Goal: Find specific page/section: Find specific page/section

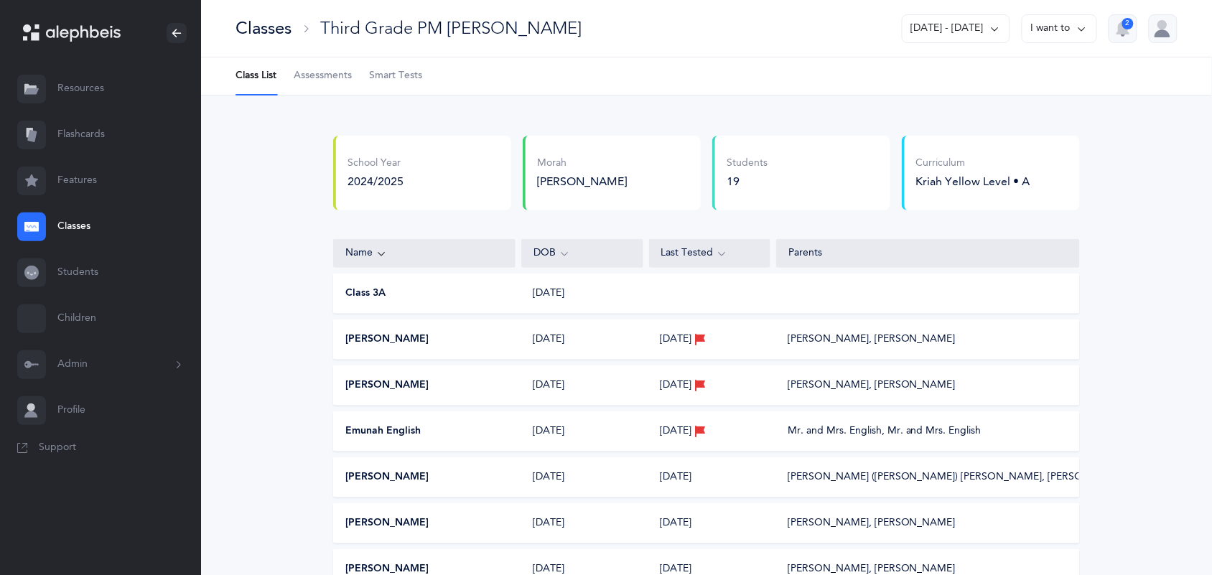
click at [69, 282] on link "Students" at bounding box center [100, 273] width 201 height 46
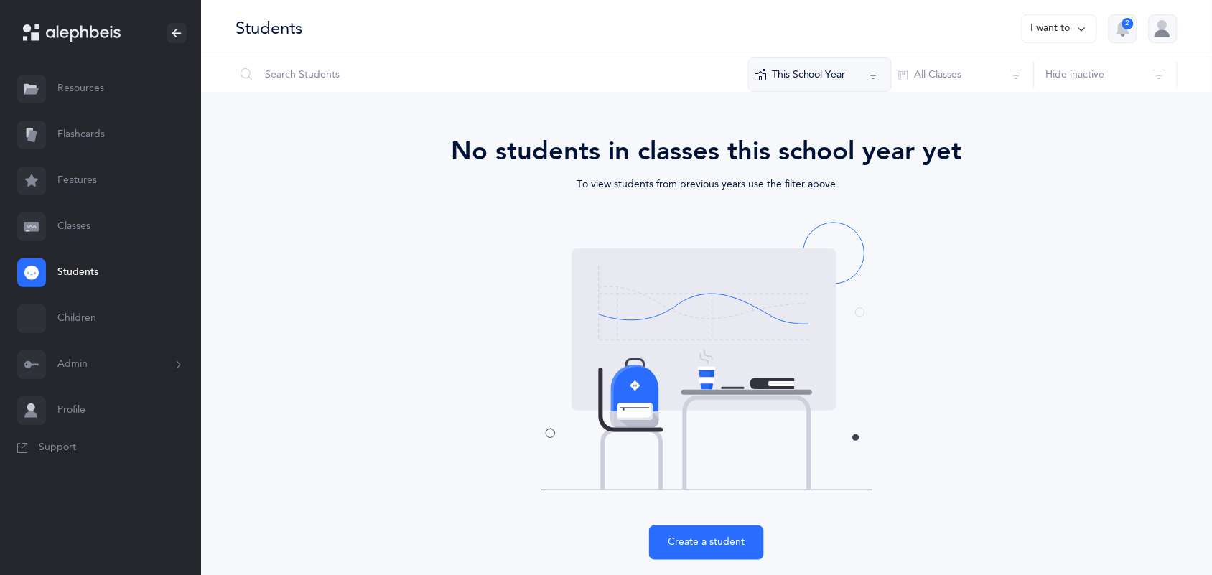
click at [832, 69] on button "This School Year" at bounding box center [820, 74] width 144 height 34
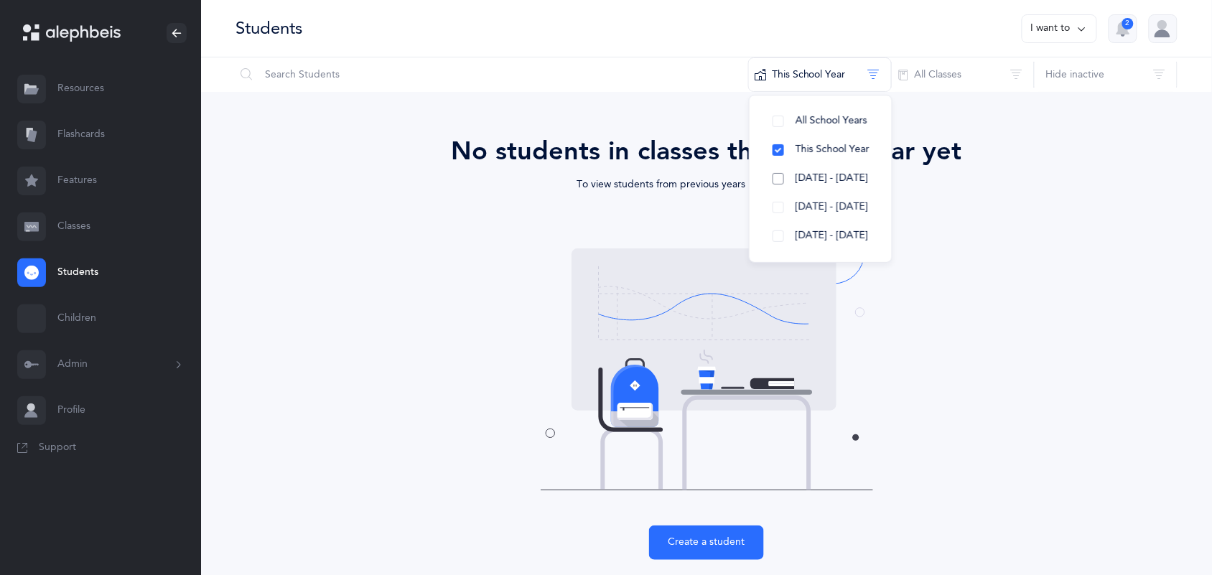
click at [808, 176] on span "[DATE] - [DATE]" at bounding box center [832, 177] width 73 height 11
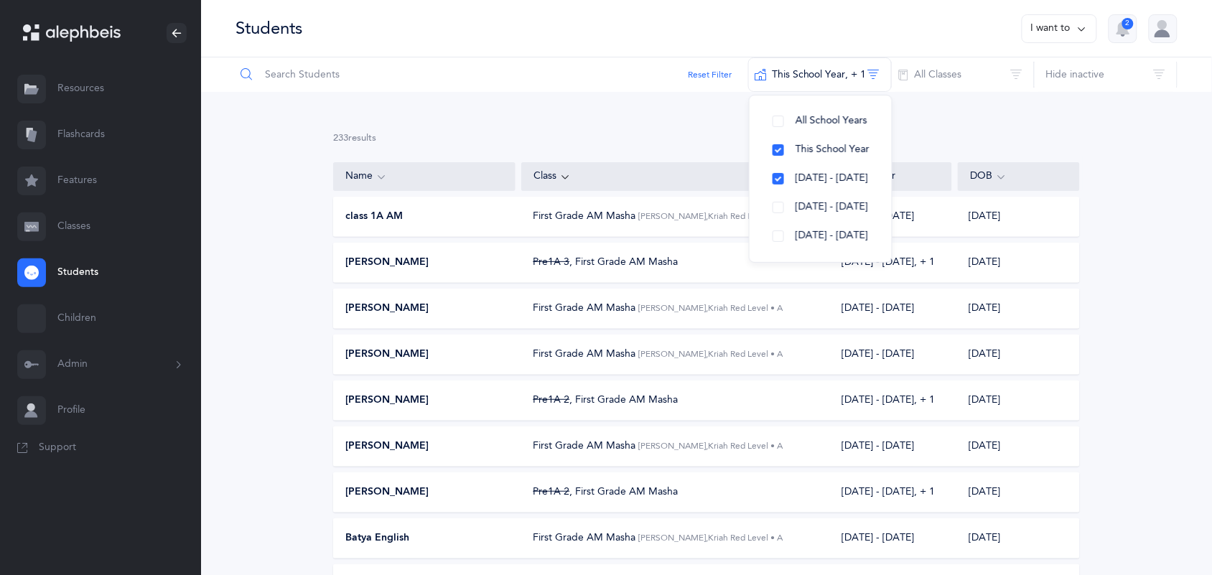
click at [300, 73] on input "text" at bounding box center [492, 74] width 514 height 34
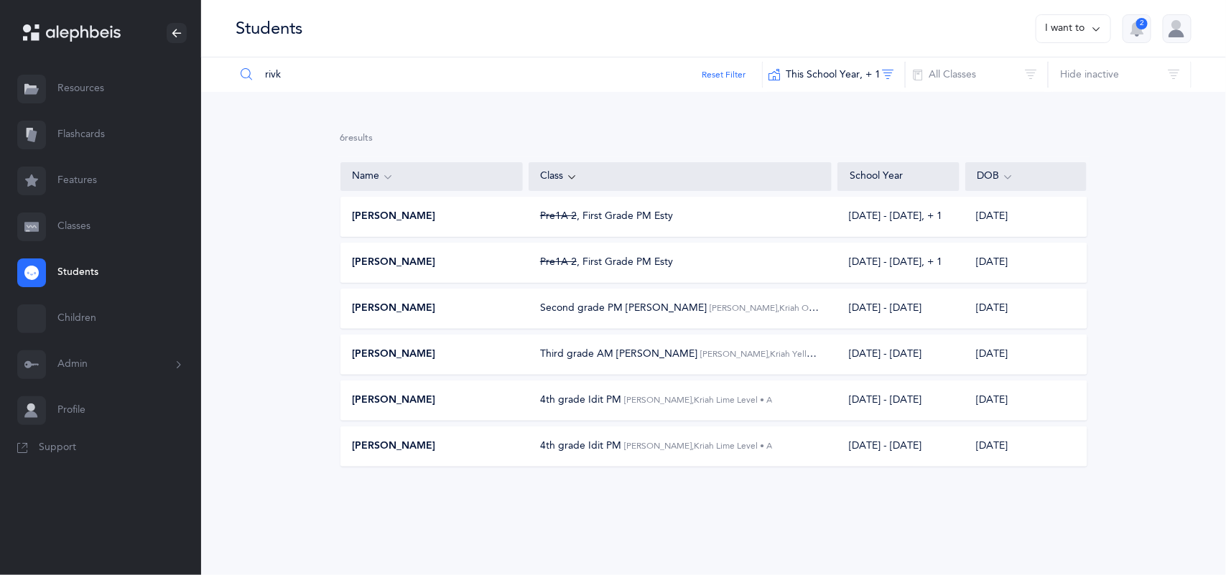
type input "rivk"
click at [376, 350] on span "[PERSON_NAME]" at bounding box center [394, 355] width 83 height 14
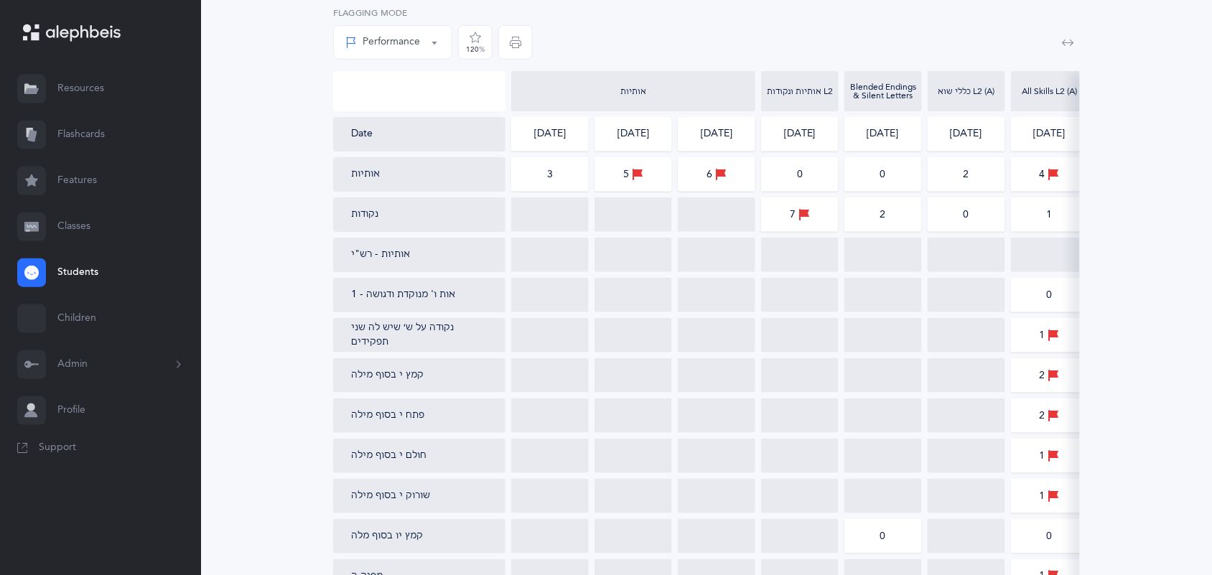
scroll to position [251, 0]
click at [1074, 37] on icon "button" at bounding box center [1068, 41] width 11 height 11
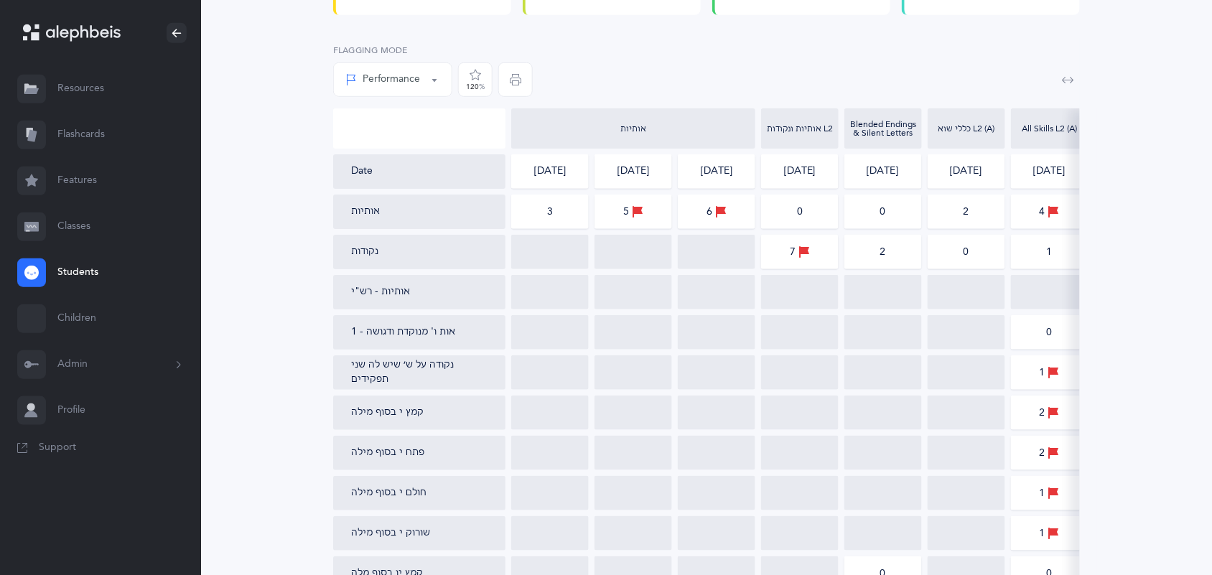
scroll to position [180, 0]
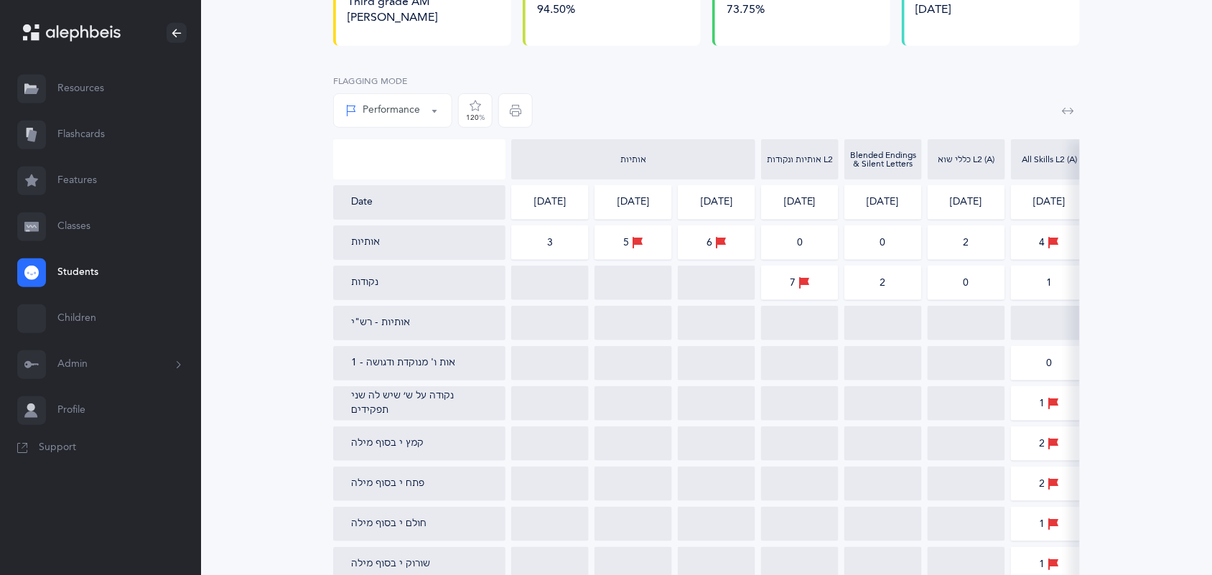
click at [1075, 99] on button "button" at bounding box center [1068, 110] width 23 height 23
click at [1076, 99] on button "button" at bounding box center [1068, 110] width 23 height 23
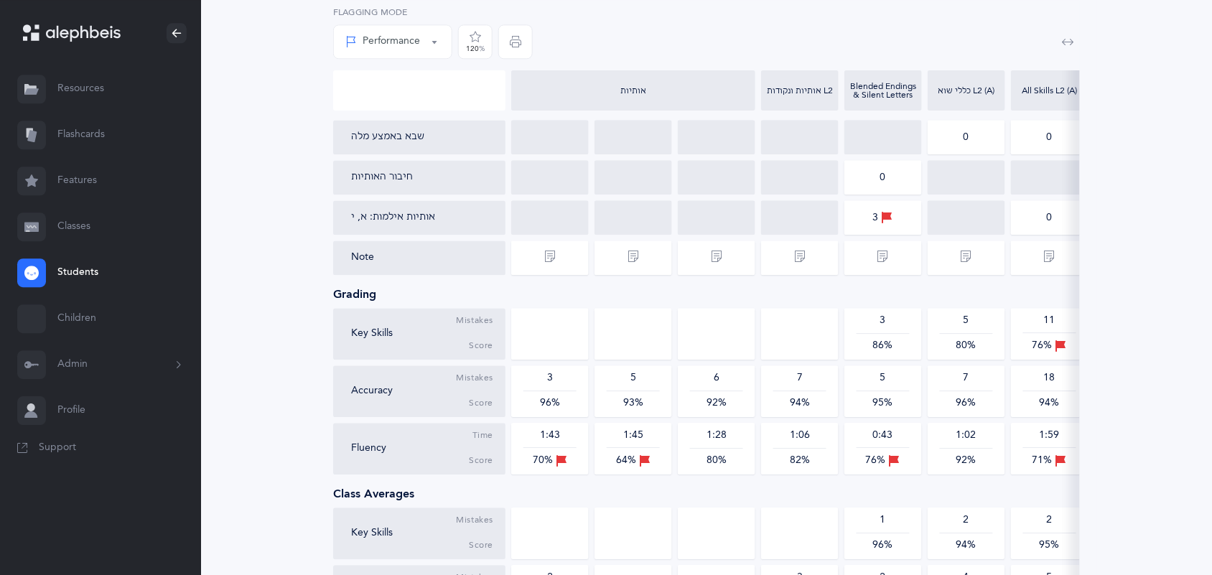
scroll to position [1215, 0]
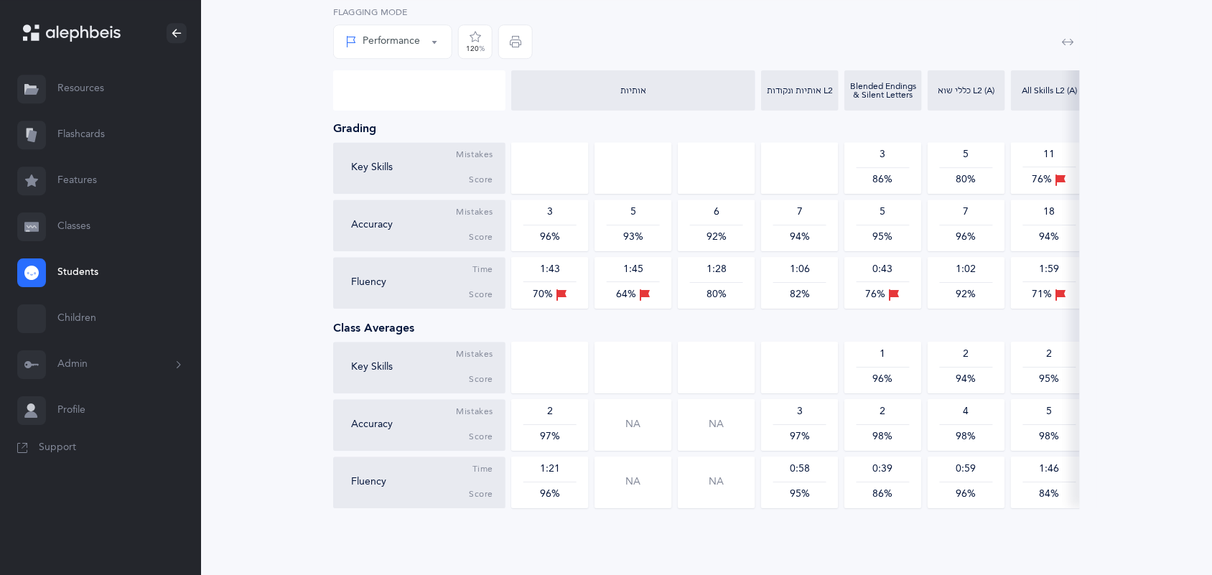
click at [1075, 42] on button "button" at bounding box center [1068, 41] width 23 height 23
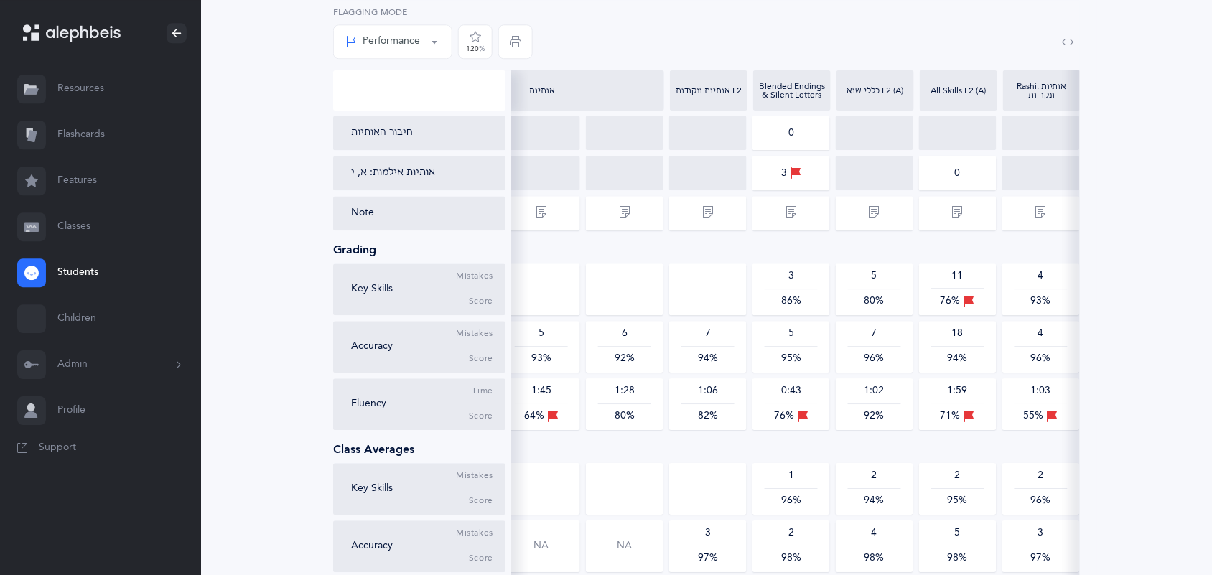
scroll to position [1096, 0]
click at [921, 193] on div at bounding box center [958, 210] width 78 height 34
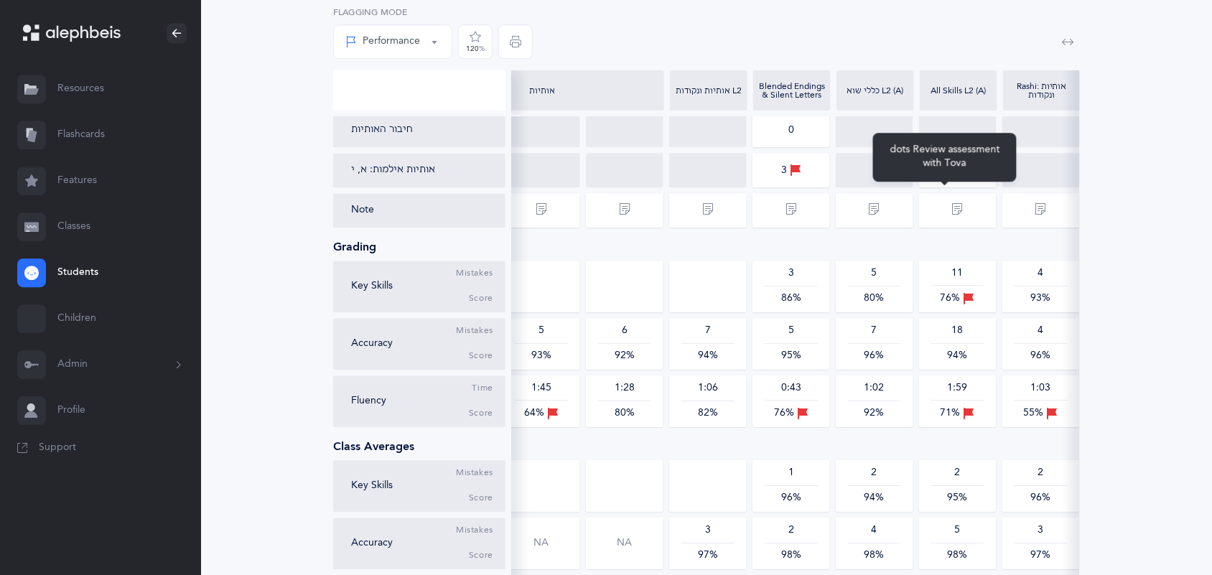
click at [952, 201] on icon at bounding box center [957, 209] width 11 height 16
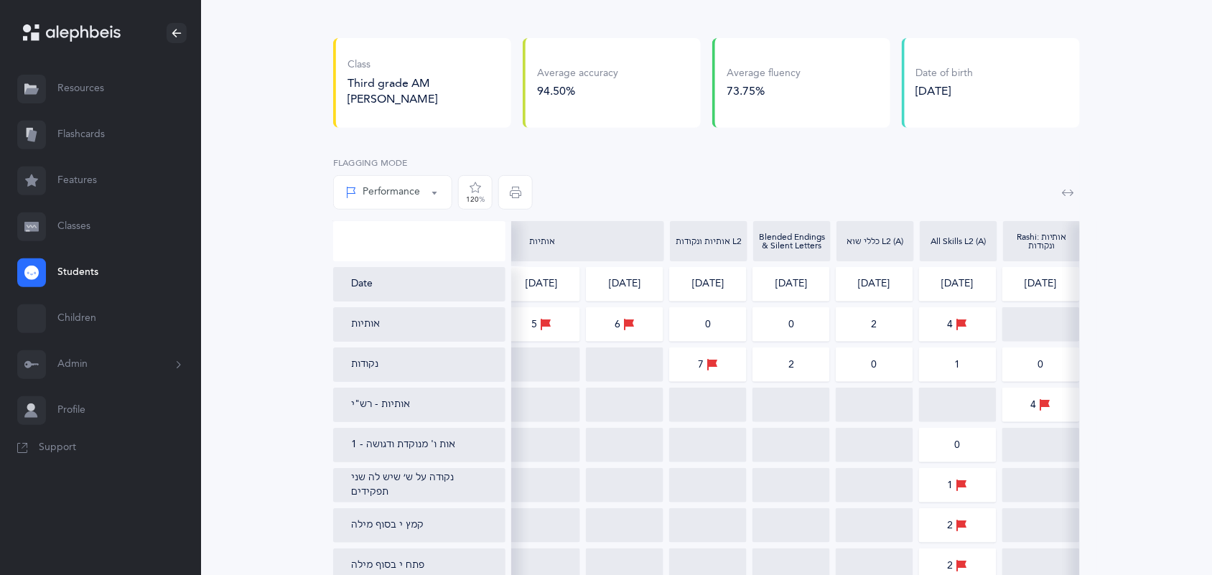
scroll to position [0, 0]
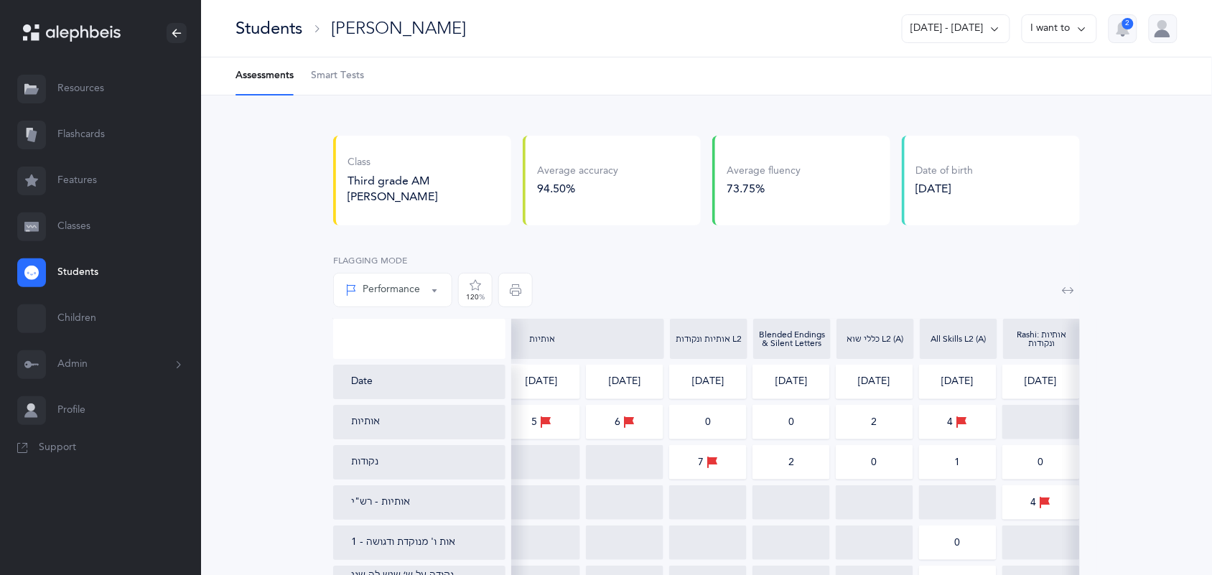
click at [429, 45] on div "Students [PERSON_NAME] [DATE] - [DATE] I want to 2" at bounding box center [706, 28] width 1011 height 57
click at [429, 26] on div "Students [PERSON_NAME] [DATE] - [DATE] I want to 2" at bounding box center [706, 28] width 1011 height 57
click at [66, 270] on link "Students" at bounding box center [100, 273] width 201 height 46
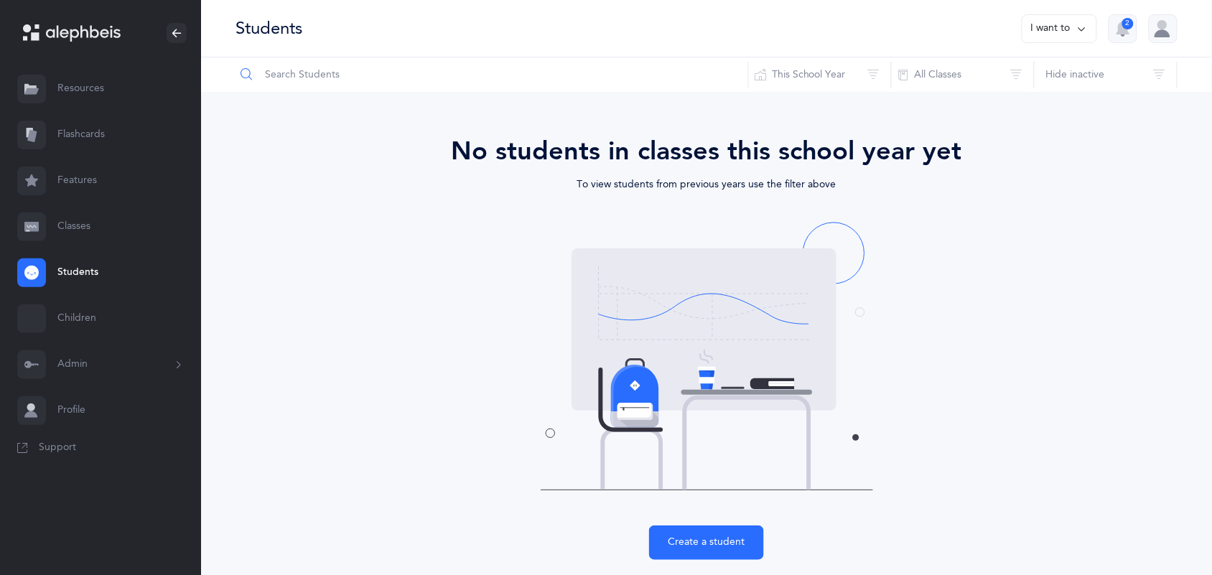
click at [289, 72] on input "text" at bounding box center [492, 74] width 514 height 34
click at [877, 72] on button "This School Year" at bounding box center [820, 74] width 144 height 34
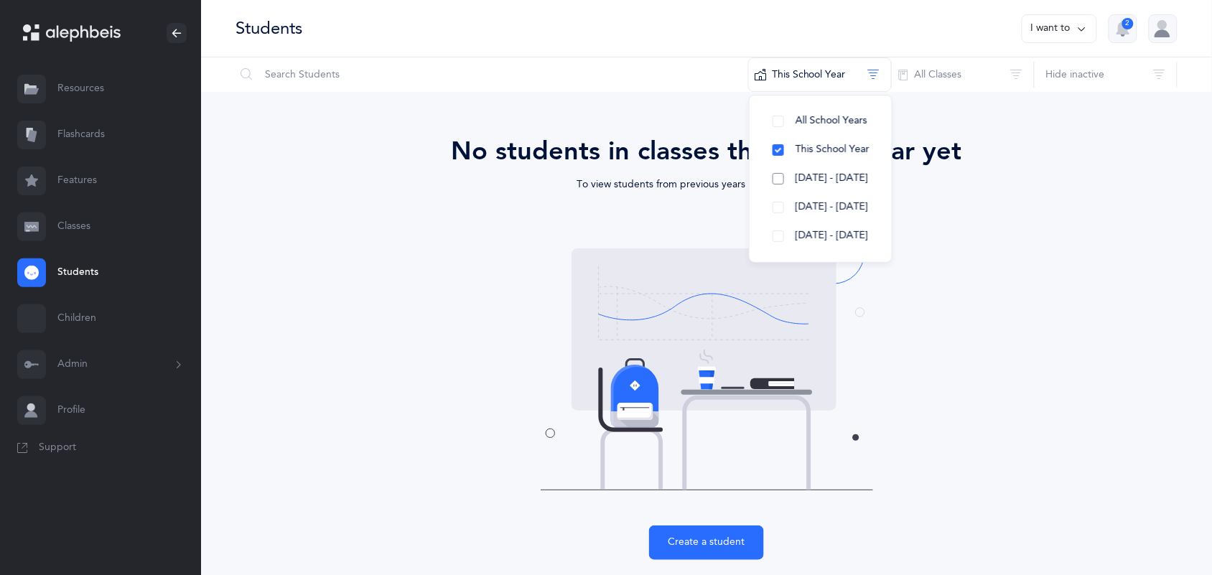
click at [812, 188] on button "[DATE] - [DATE]" at bounding box center [820, 178] width 119 height 29
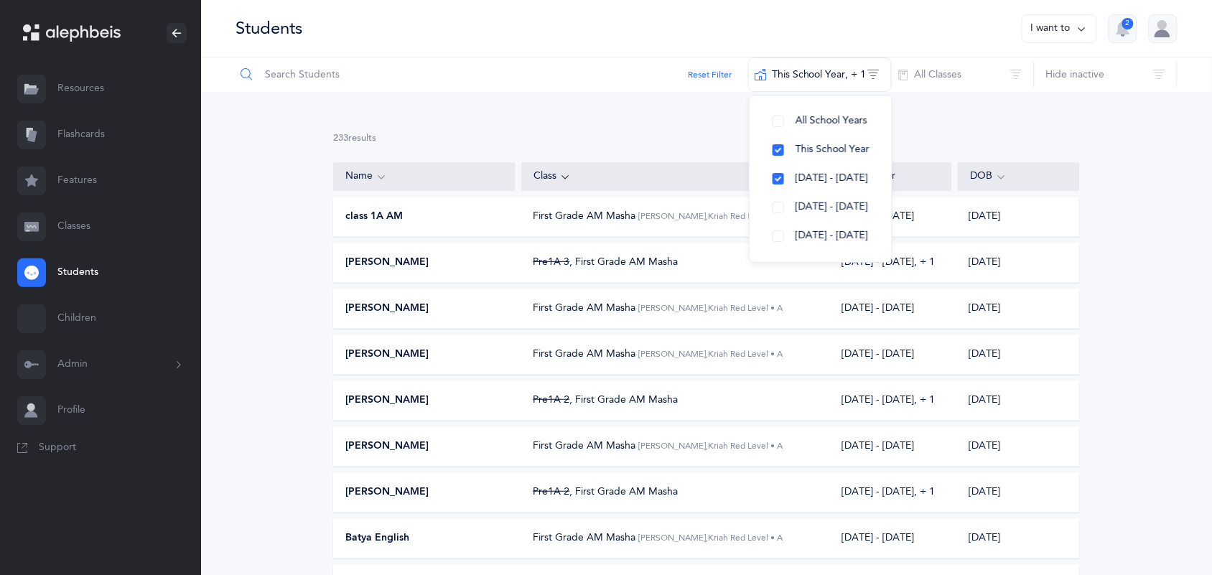
click at [330, 79] on input "text" at bounding box center [492, 74] width 514 height 34
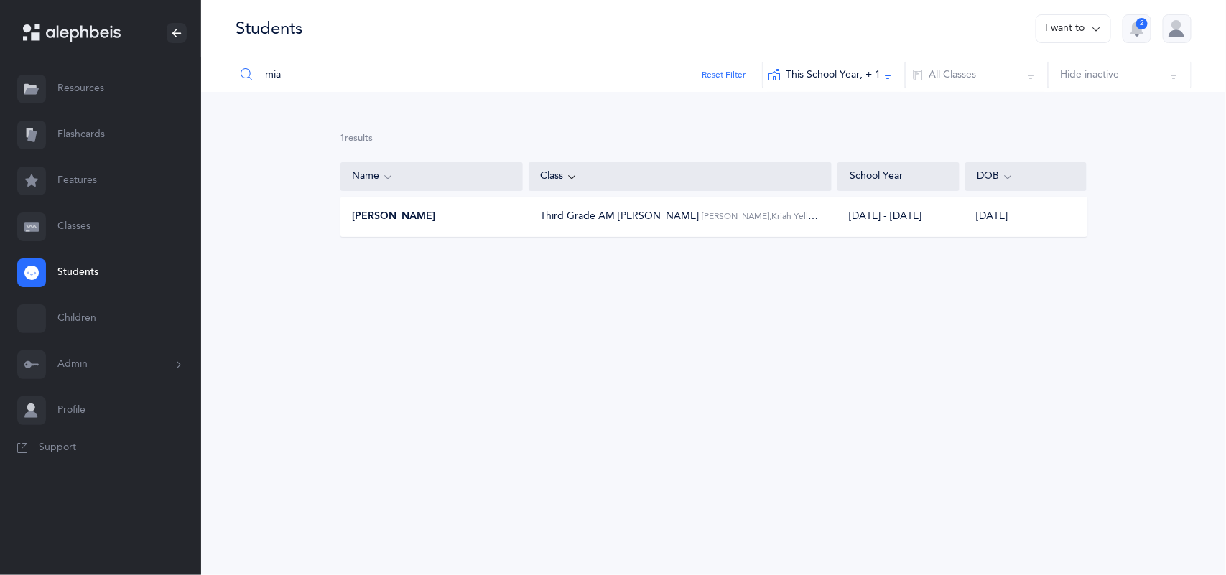
type input "mia"
click at [378, 218] on span "[PERSON_NAME]" at bounding box center [394, 217] width 83 height 14
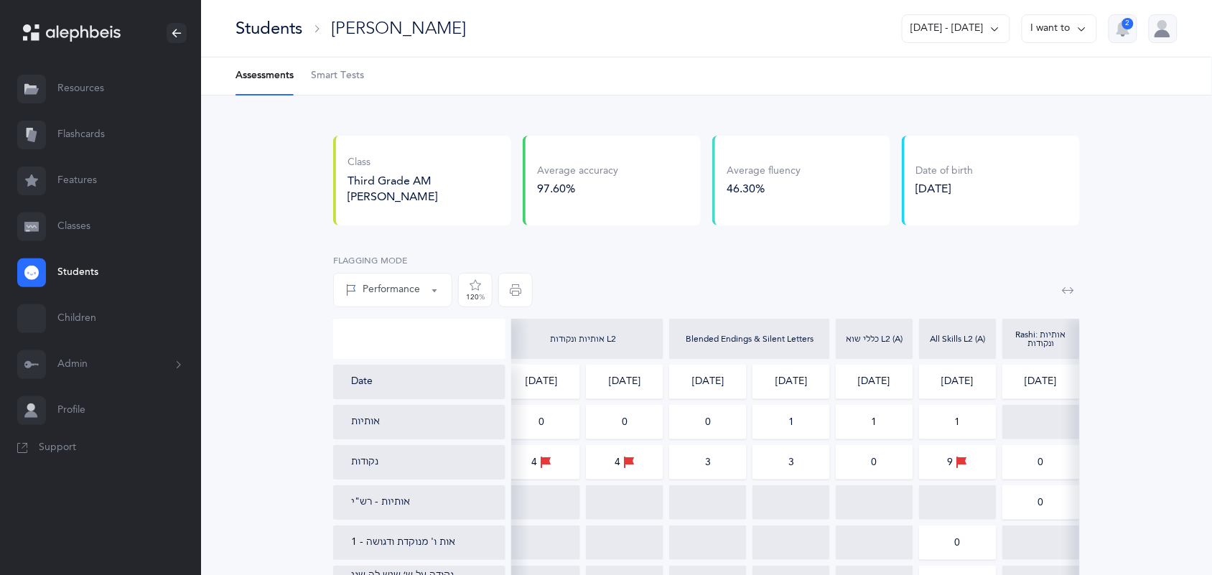
click at [73, 271] on link "Students" at bounding box center [100, 273] width 201 height 46
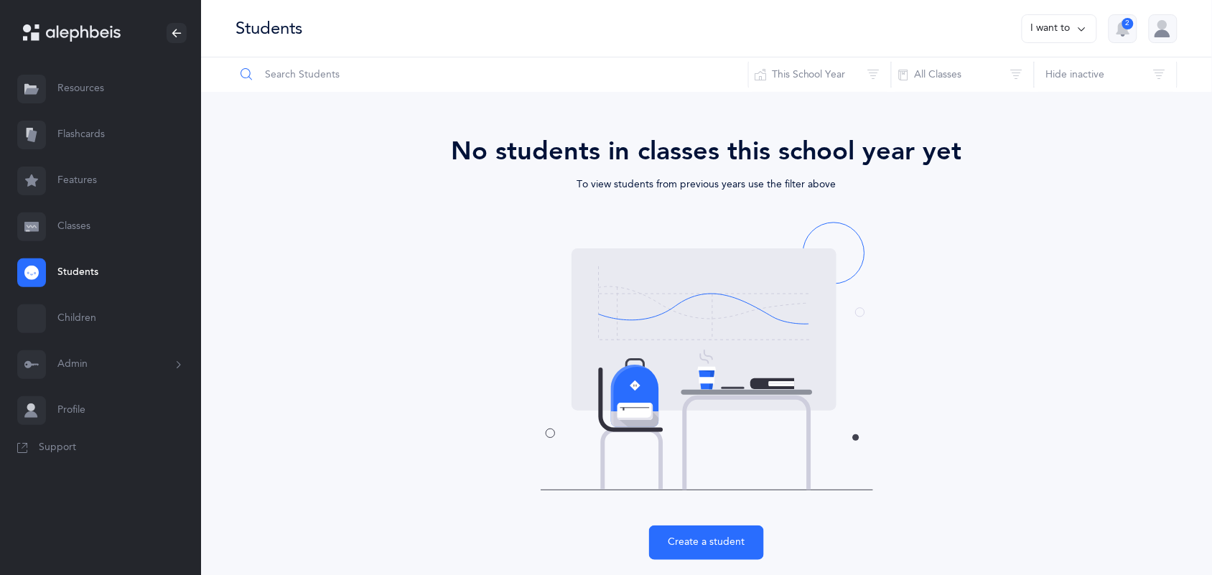
click at [338, 77] on input "text" at bounding box center [492, 74] width 514 height 34
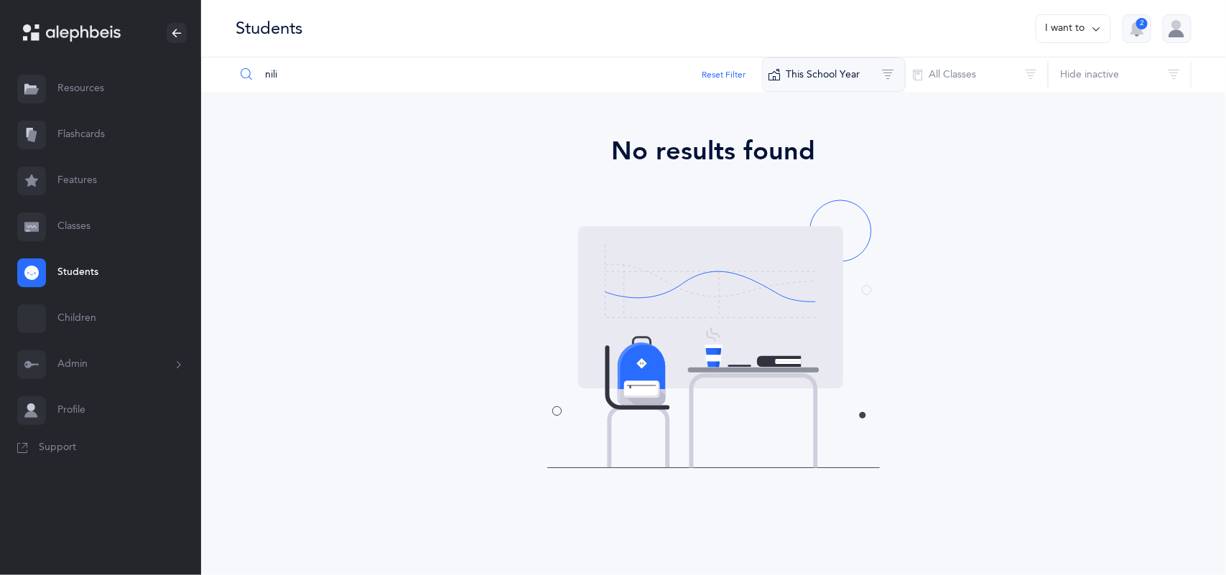
type input "nili"
click at [814, 80] on button "This School Year" at bounding box center [834, 74] width 144 height 34
click at [814, 182] on span "[DATE] - [DATE]" at bounding box center [845, 177] width 73 height 11
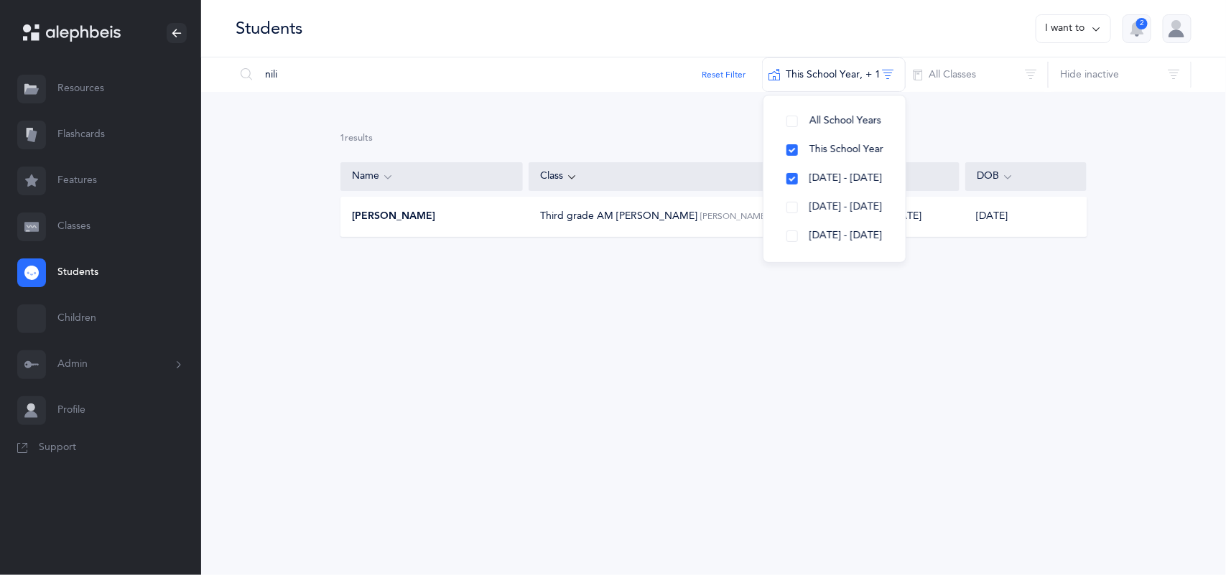
click at [386, 221] on span "[PERSON_NAME]" at bounding box center [394, 217] width 83 height 14
